Goal: Book appointment/travel/reservation

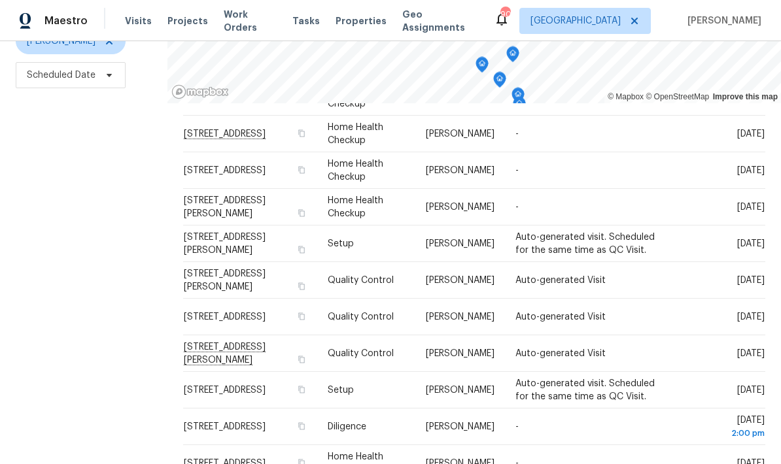
scroll to position [52, 0]
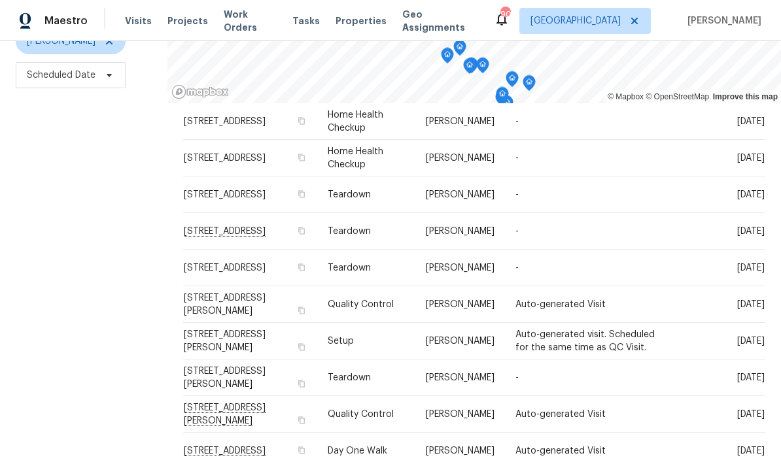
scroll to position [109, 0]
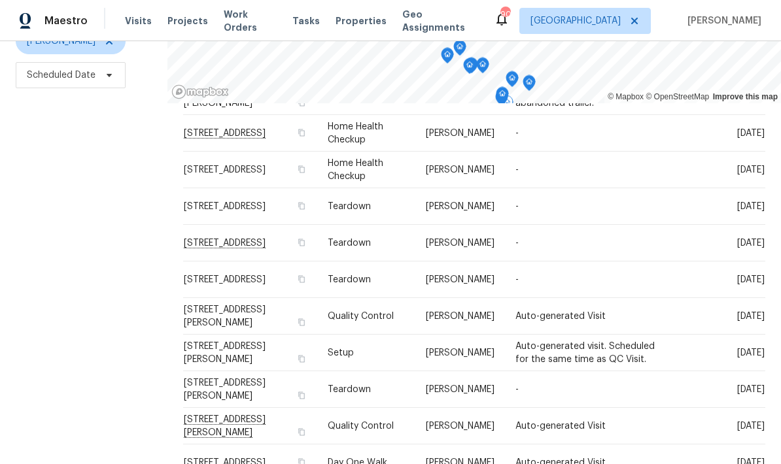
click at [0, 0] on icon at bounding box center [0, 0] width 0 height 0
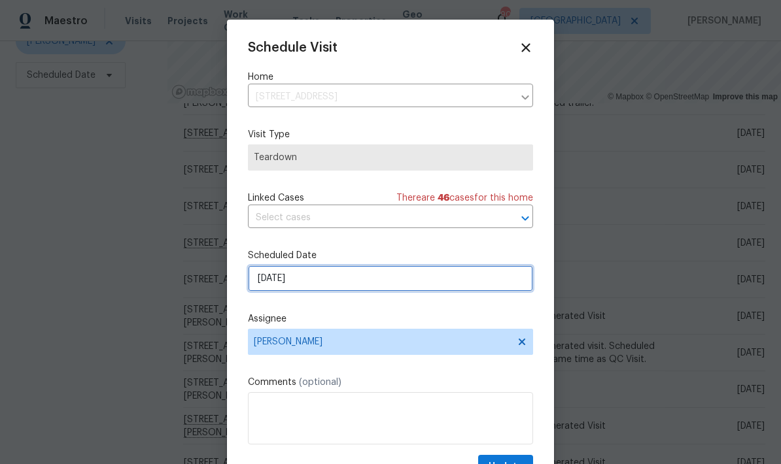
click at [370, 279] on input "[DATE]" at bounding box center [390, 279] width 285 height 26
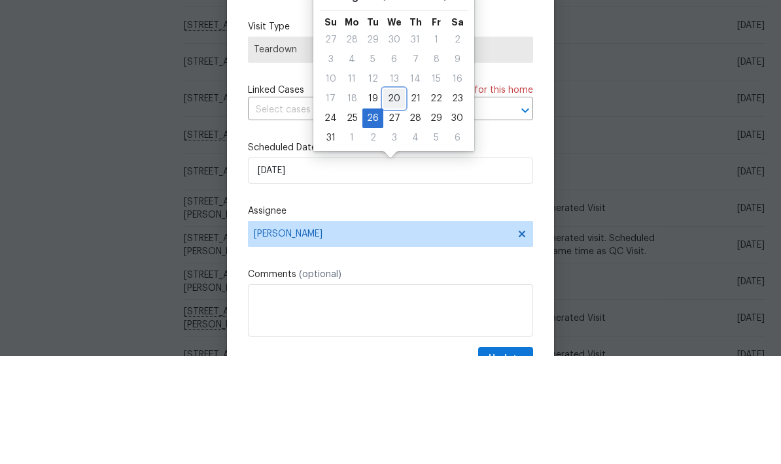
click at [393, 198] on div "20" at bounding box center [394, 207] width 22 height 18
type input "[DATE]"
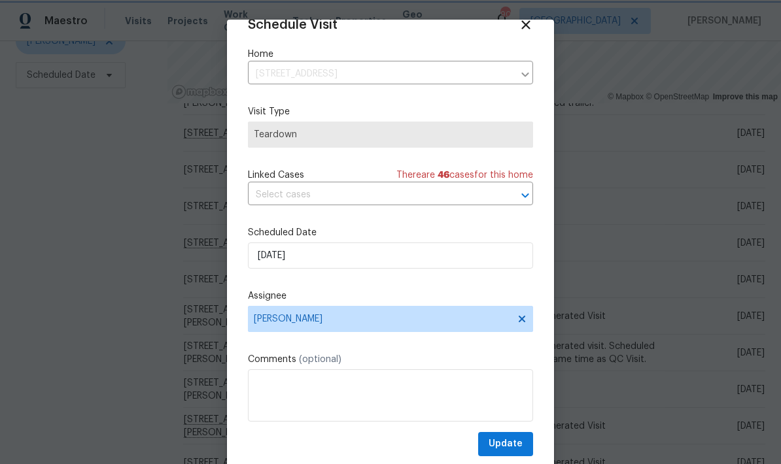
scroll to position [26, 0]
click at [517, 440] on span "Update" at bounding box center [506, 444] width 34 height 16
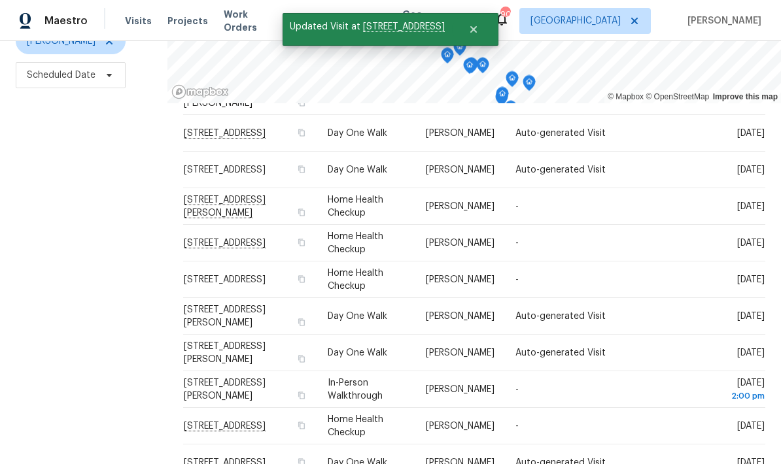
scroll to position [402, 0]
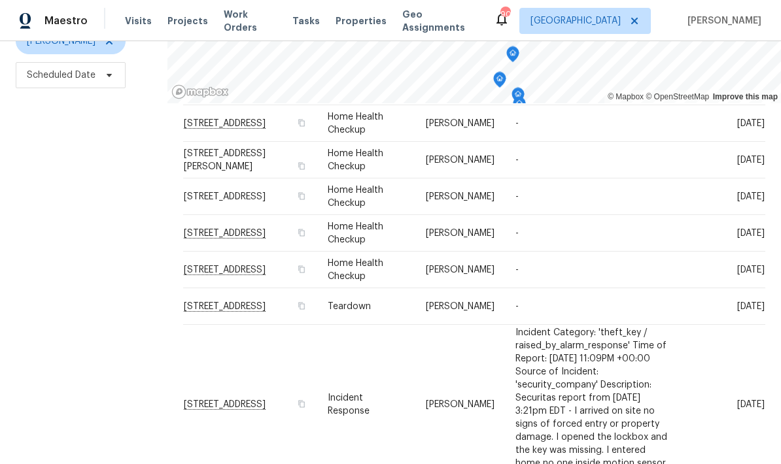
scroll to position [159, 0]
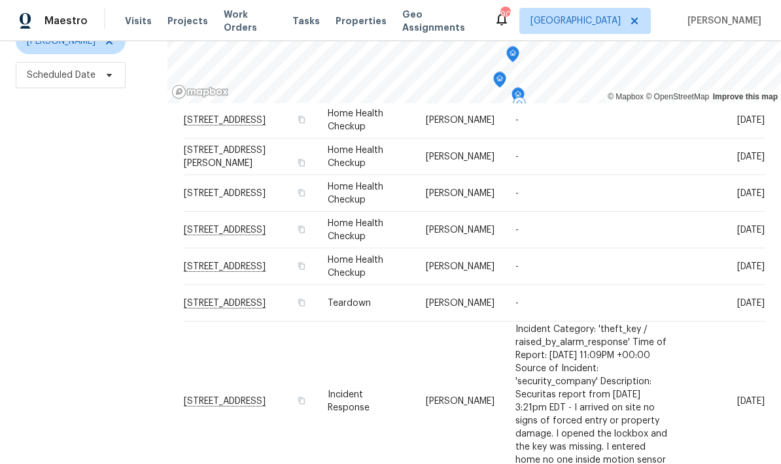
click at [0, 0] on icon at bounding box center [0, 0] width 0 height 0
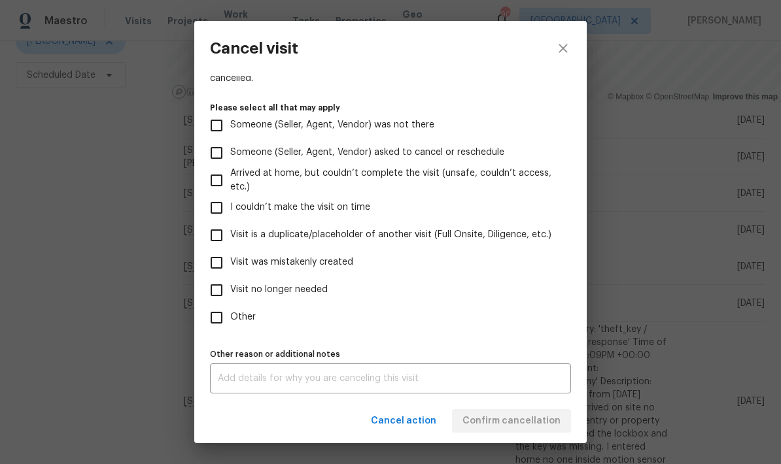
scroll to position [120, 0]
click at [220, 316] on input "Other" at bounding box center [216, 317] width 27 height 27
checkbox input "true"
click at [299, 382] on textarea at bounding box center [390, 378] width 345 height 9
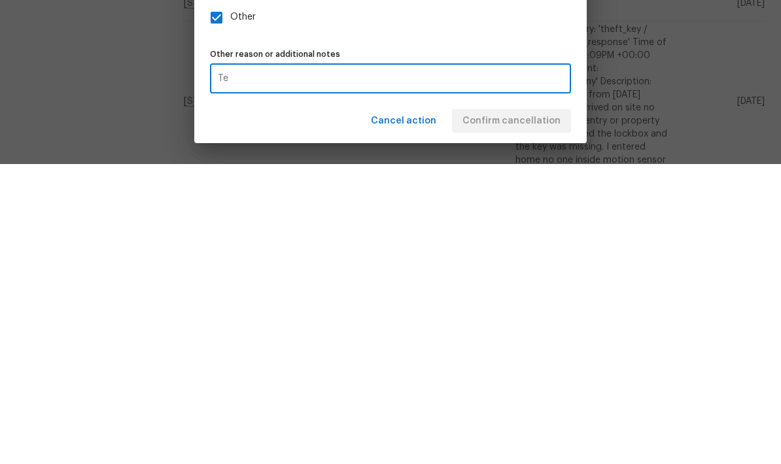
type textarea "T"
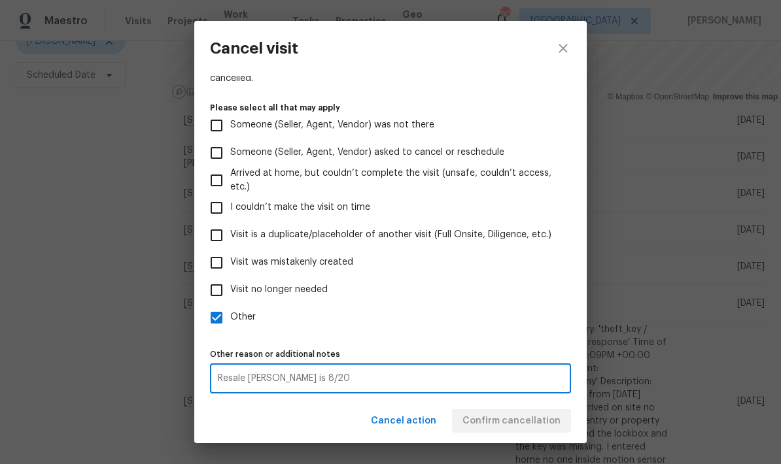
click at [514, 380] on textarea "Resale [PERSON_NAME] is 8/20" at bounding box center [390, 378] width 345 height 9
type textarea "Resale [PERSON_NAME] is 8/20"
click at [527, 423] on div "Cancel action Confirm cancellation" at bounding box center [390, 421] width 392 height 45
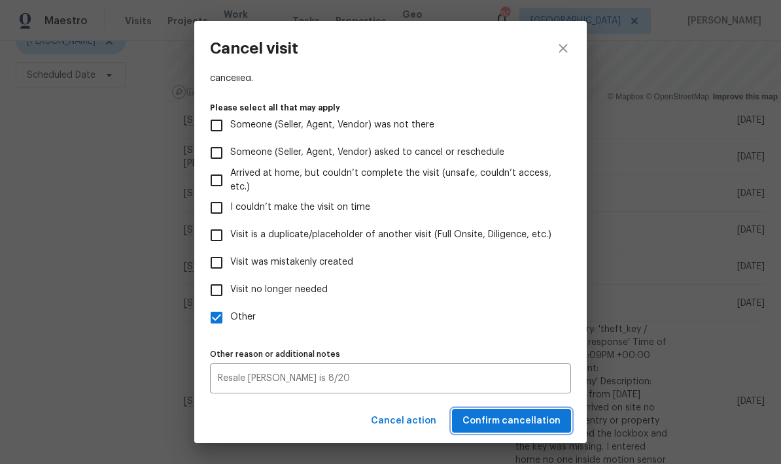
click at [534, 421] on span "Confirm cancellation" at bounding box center [511, 421] width 98 height 16
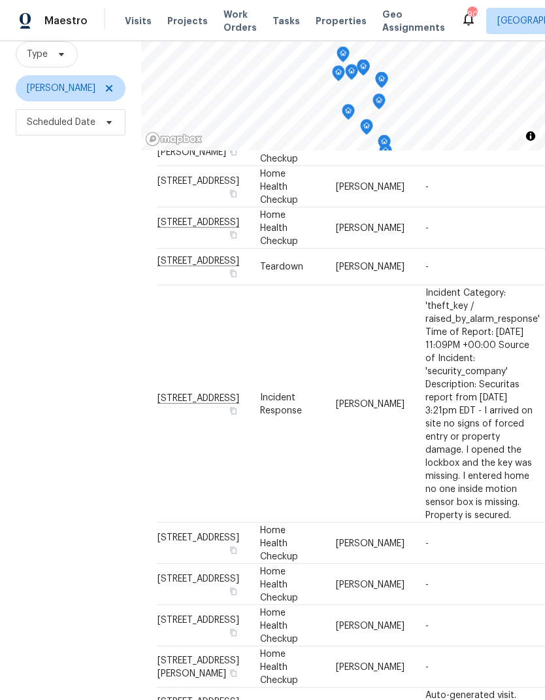
scroll to position [224, 0]
